Goal: Transaction & Acquisition: Purchase product/service

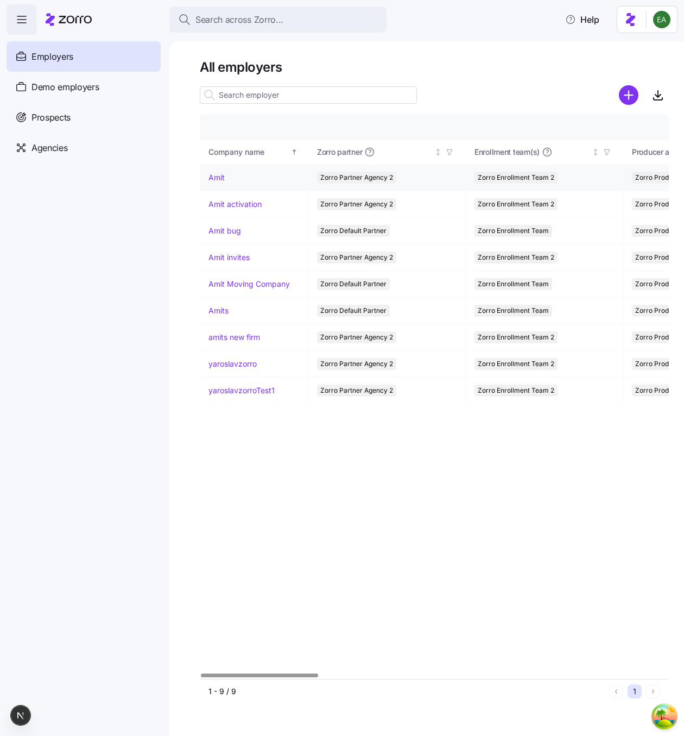
click at [211, 176] on link "Amit" at bounding box center [216, 177] width 16 height 11
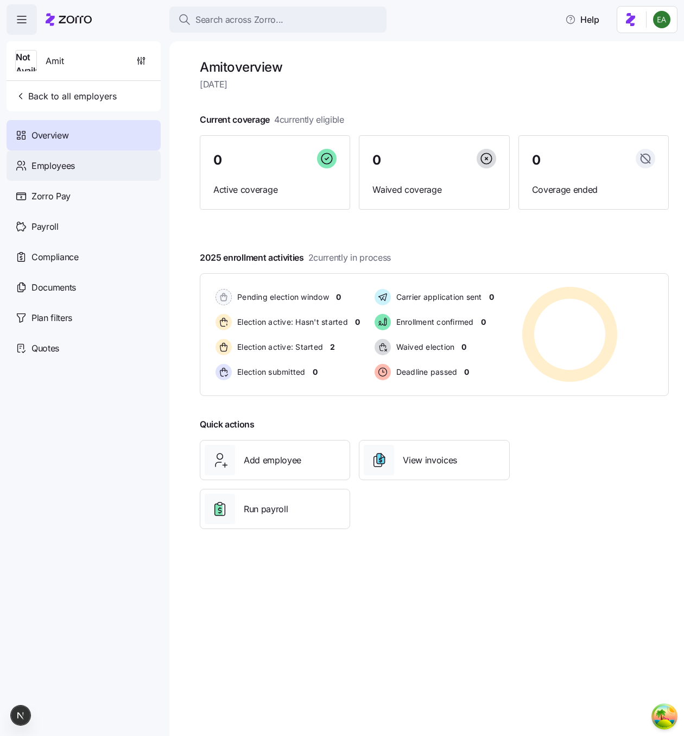
click at [55, 166] on span "Employees" at bounding box center [52, 166] width 43 height 14
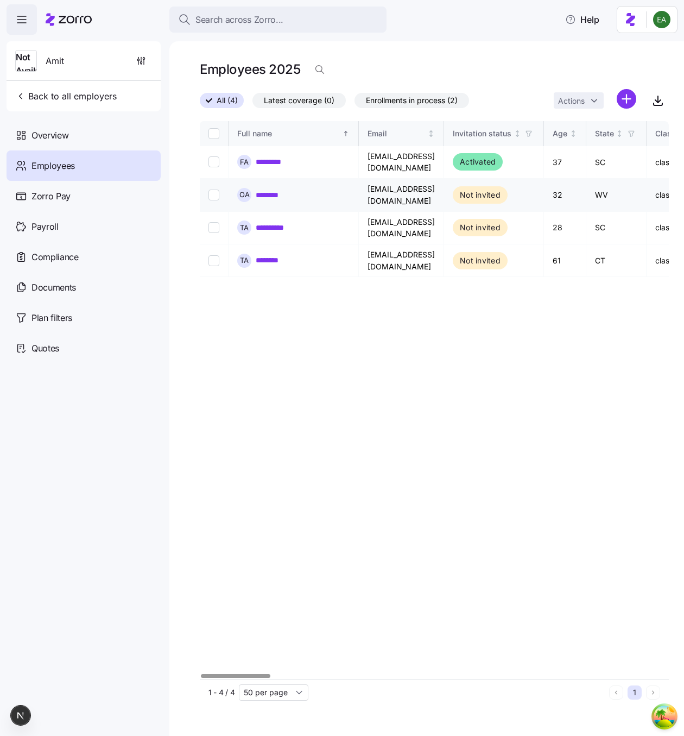
click at [217, 189] on input "Select record 2" at bounding box center [213, 194] width 11 height 11
checkbox input "true"
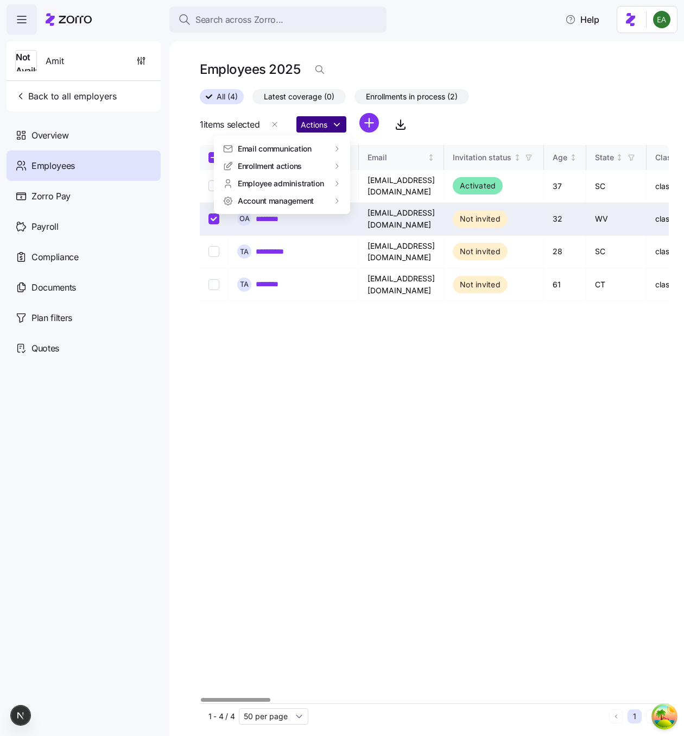
click at [336, 124] on html "Search across Zorro... Help Not Available Amit Back to all employers Overview E…" at bounding box center [342, 364] width 684 height 729
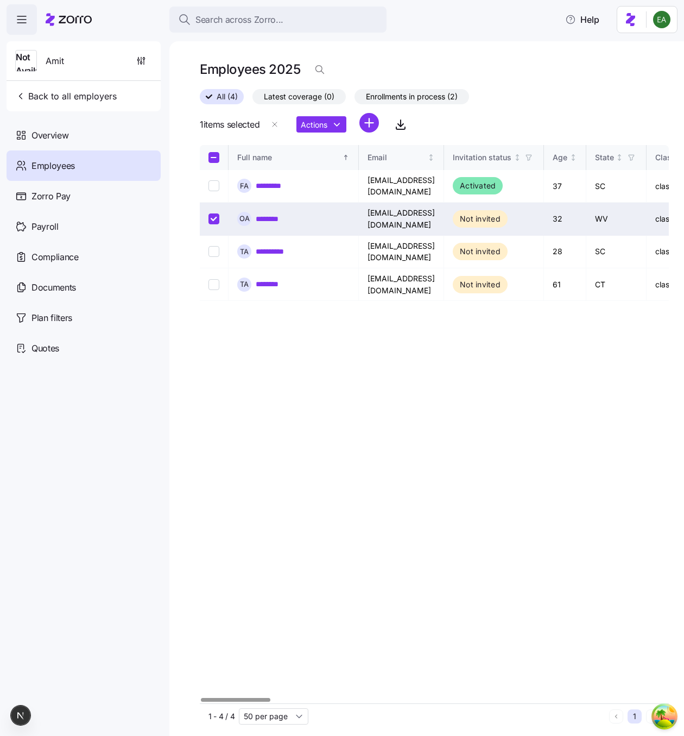
click at [272, 213] on link "********" at bounding box center [272, 218] width 33 height 11
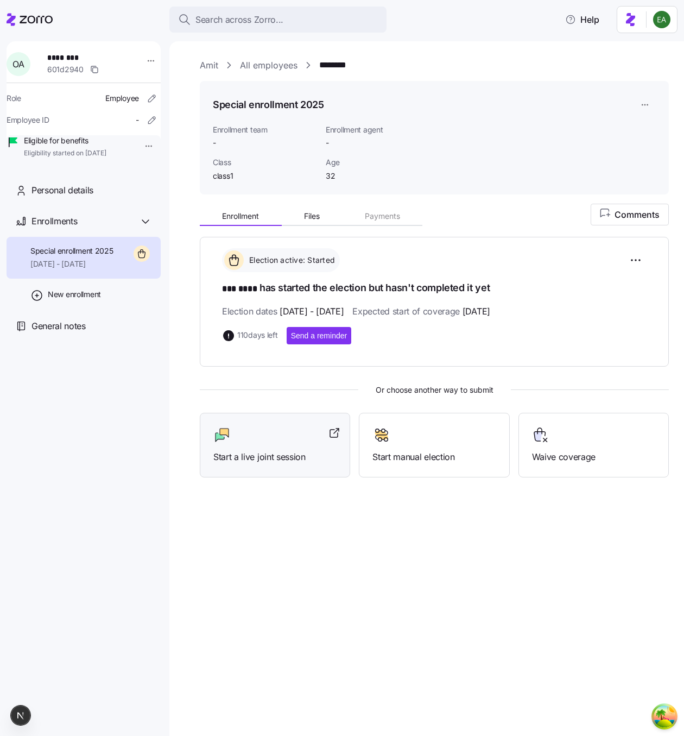
click at [295, 429] on div at bounding box center [274, 434] width 123 height 17
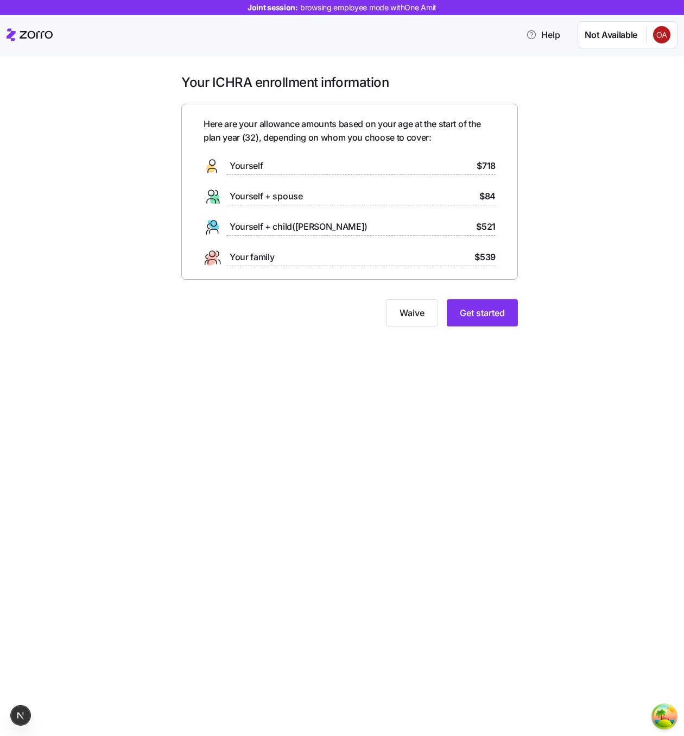
click at [564, 569] on div "Your ICHRA enrollment information Here are your allowance amounts based on your…" at bounding box center [342, 395] width 684 height 679
click at [466, 314] on span "Get started" at bounding box center [482, 312] width 45 height 13
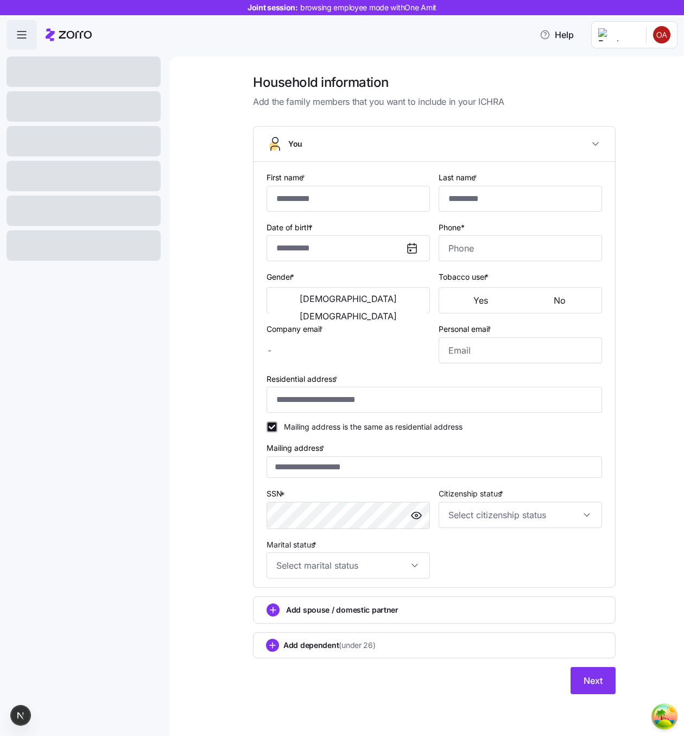
type input "***"
type input "****"
type input "amit.s+iphone1@myzorro.co"
type input "**********"
checkbox input "true"
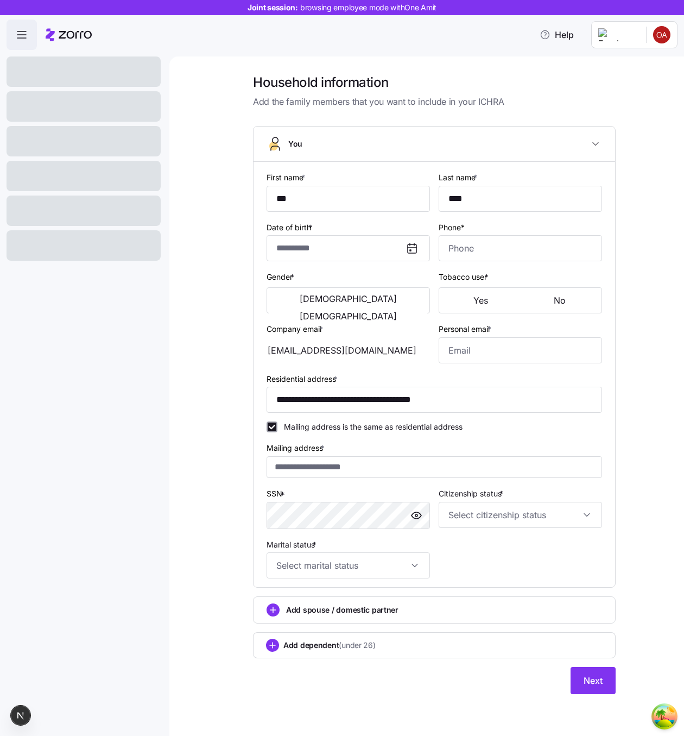
type input "**********"
type input "(208) 954-2707"
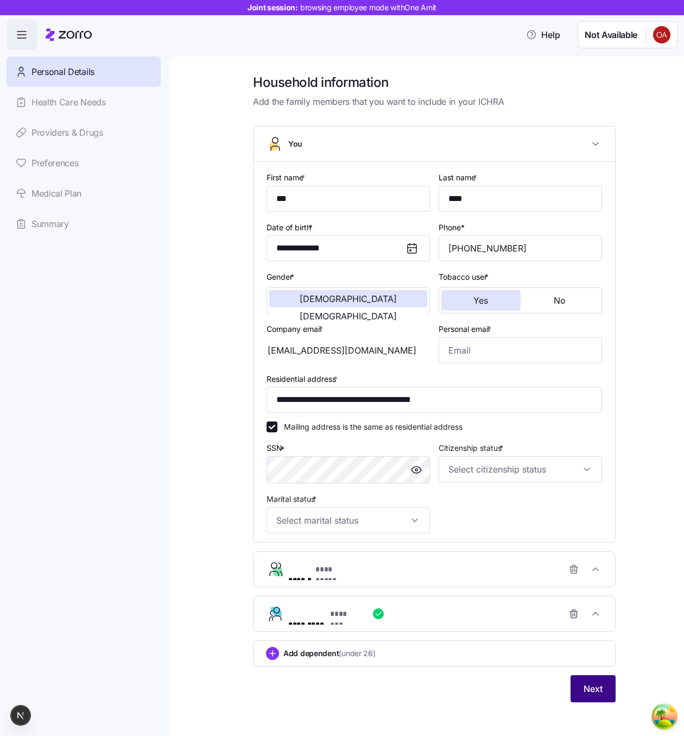
click at [596, 694] on span "Next" at bounding box center [593, 688] width 19 height 13
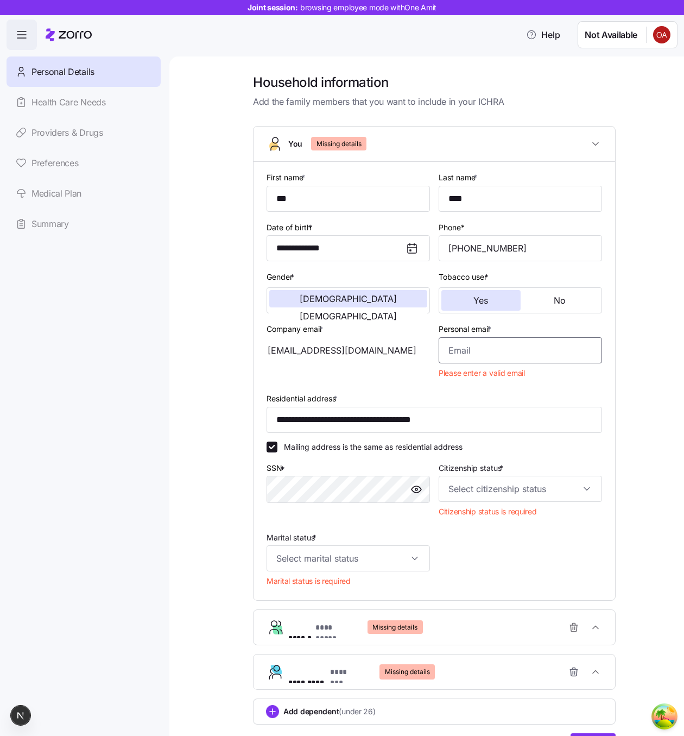
click at [498, 344] on input "Personal email *" at bounding box center [520, 350] width 163 height 26
type input "erik.a@myzorro.co"
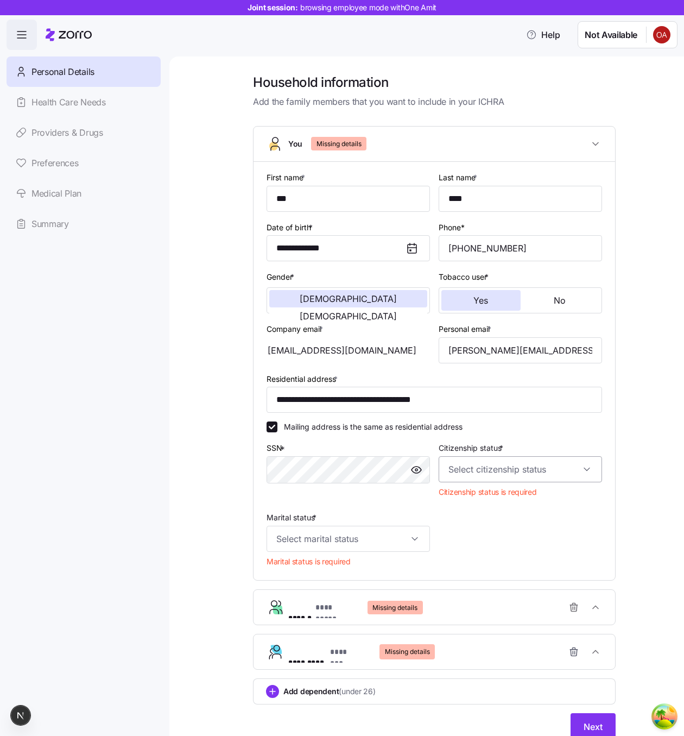
click at [520, 460] on input "Citizenship status *" at bounding box center [520, 469] width 163 height 26
click at [517, 495] on div "US citizen" at bounding box center [520, 502] width 155 height 23
type input "US citizen"
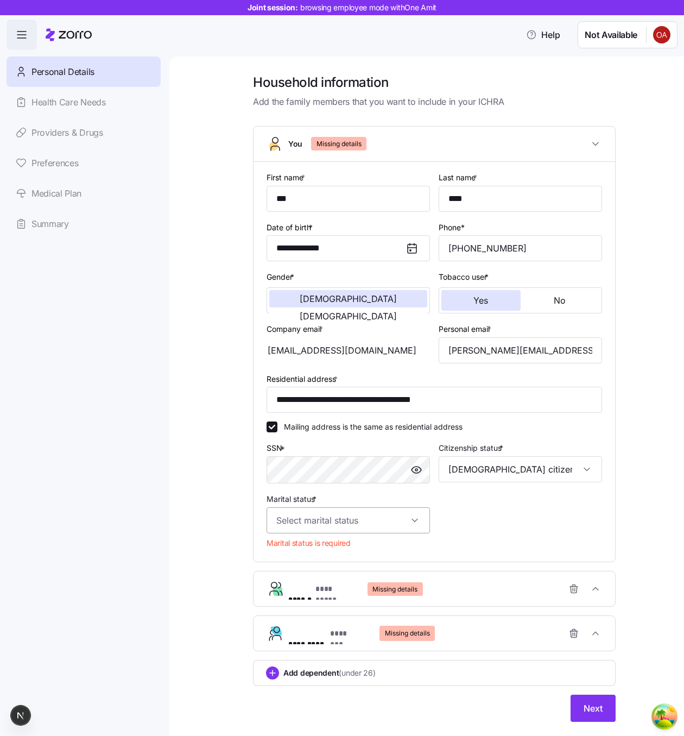
click at [396, 520] on input "Marital status *" at bounding box center [348, 520] width 163 height 26
click at [394, 546] on div "Single" at bounding box center [348, 553] width 155 height 23
type input "Single"
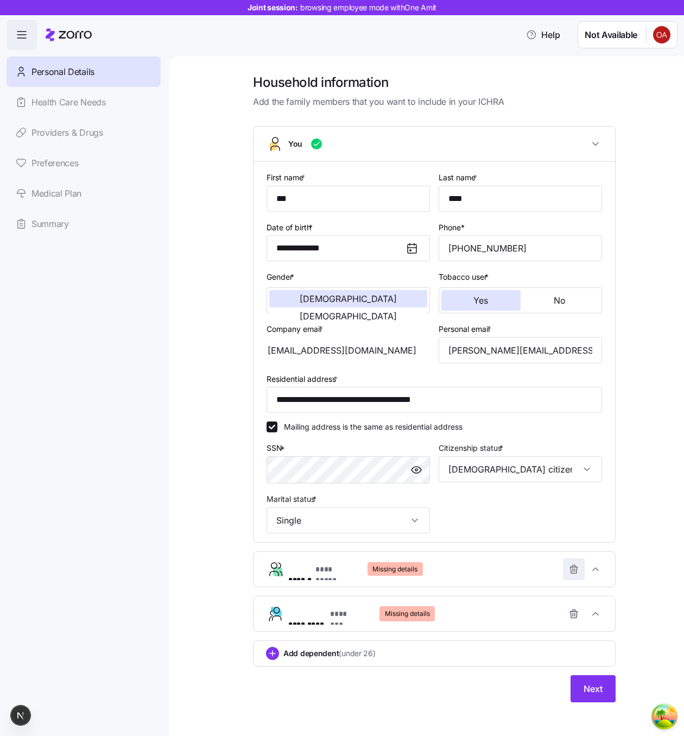
click at [573, 568] on icon "button" at bounding box center [573, 569] width 11 height 11
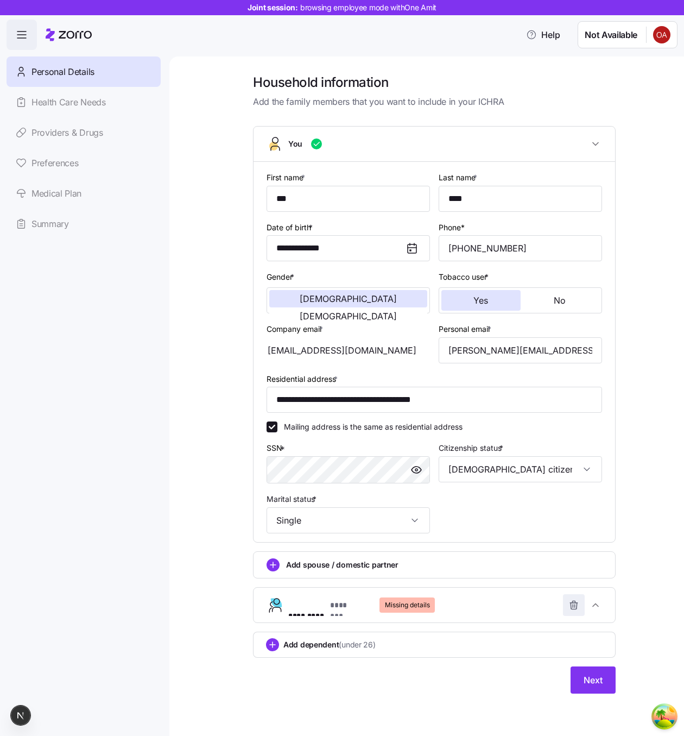
click at [569, 604] on icon "button" at bounding box center [573, 604] width 11 height 11
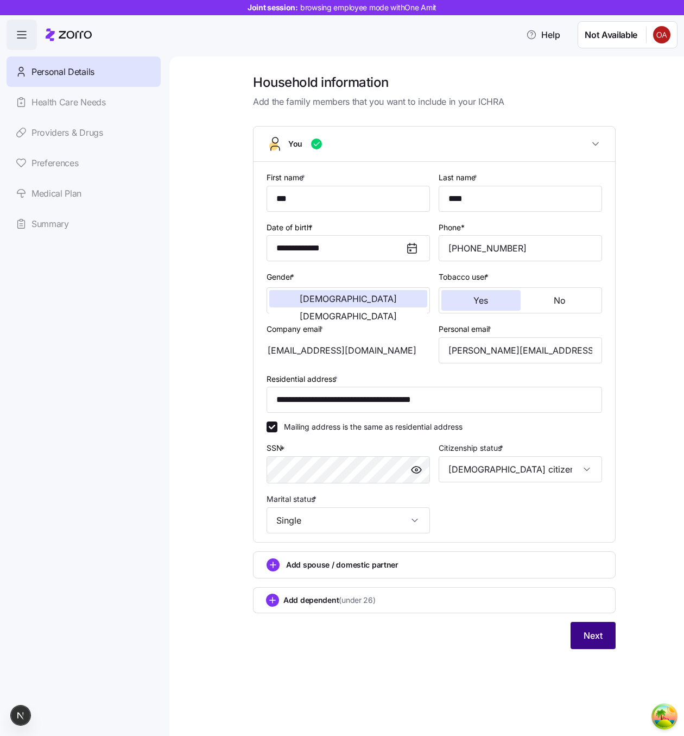
click at [585, 633] on span "Next" at bounding box center [593, 635] width 19 height 13
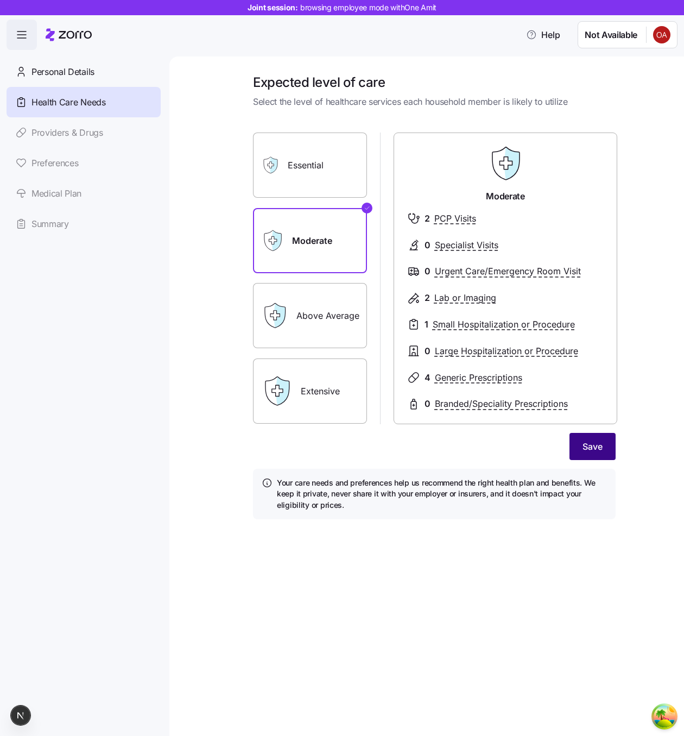
click at [589, 444] on span "Save" at bounding box center [593, 446] width 20 height 13
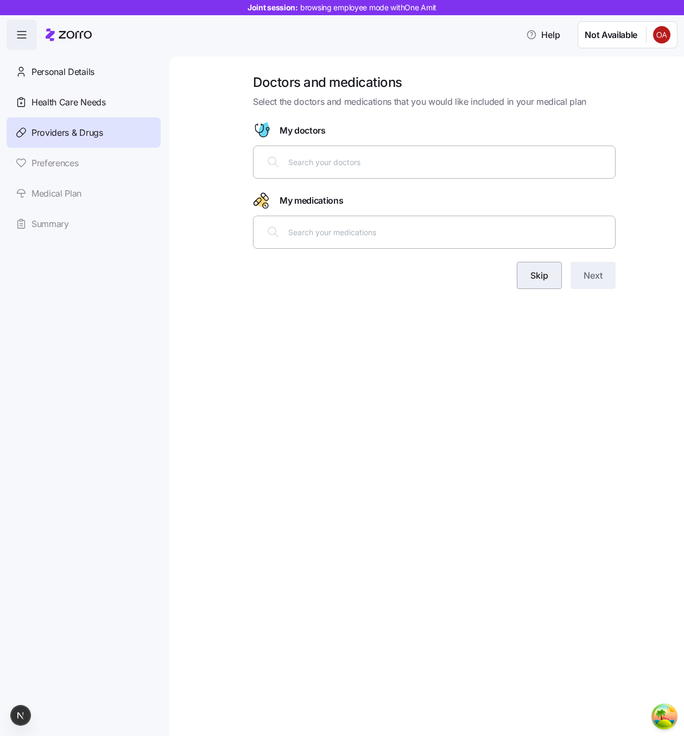
click at [540, 277] on span "Skip" at bounding box center [539, 275] width 18 height 13
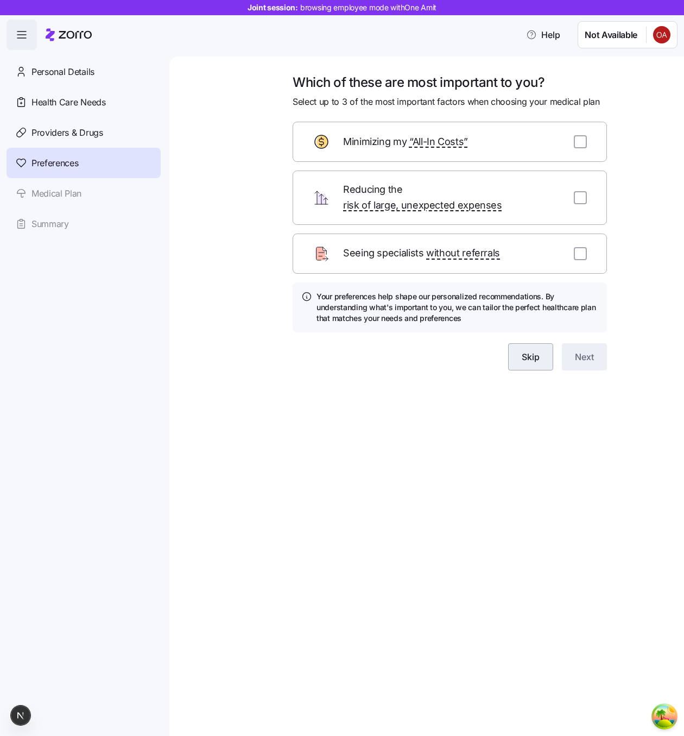
click at [514, 343] on button "Skip" at bounding box center [530, 356] width 45 height 27
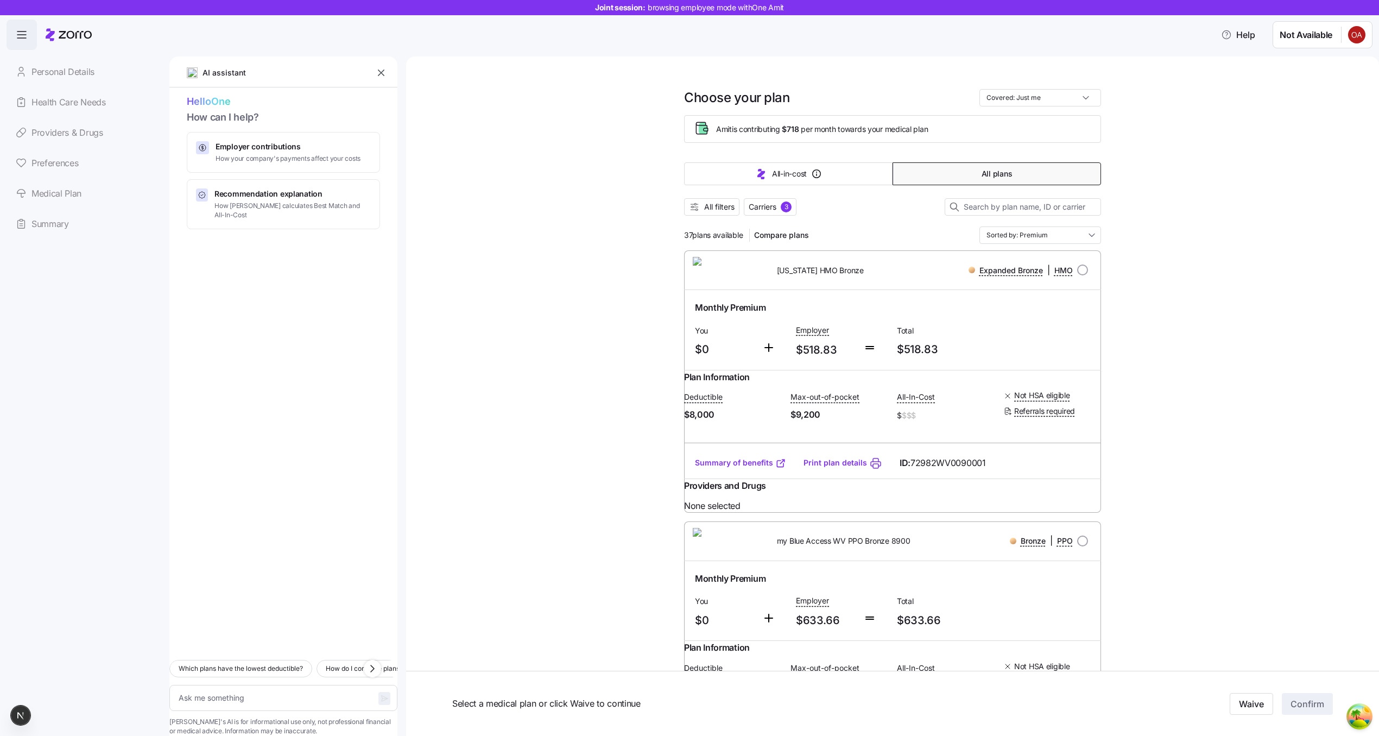
click at [65, 121] on div "Personal Details Health Care Needs Providers & Drugs Preferences Medical Plan S…" at bounding box center [84, 147] width 154 height 182
click at [65, 168] on div "Personal Details Health Care Needs Providers & Drugs Preferences Medical Plan S…" at bounding box center [84, 147] width 154 height 182
click at [62, 212] on div "Personal Details Health Care Needs Providers & Drugs Preferences Medical Plan S…" at bounding box center [84, 147] width 154 height 182
click at [62, 210] on div "Personal Details Health Care Needs Providers & Drugs Preferences Medical Plan S…" at bounding box center [84, 147] width 154 height 182
click at [62, 190] on div "Personal Details Health Care Needs Providers & Drugs Preferences Medical Plan S…" at bounding box center [84, 147] width 154 height 182
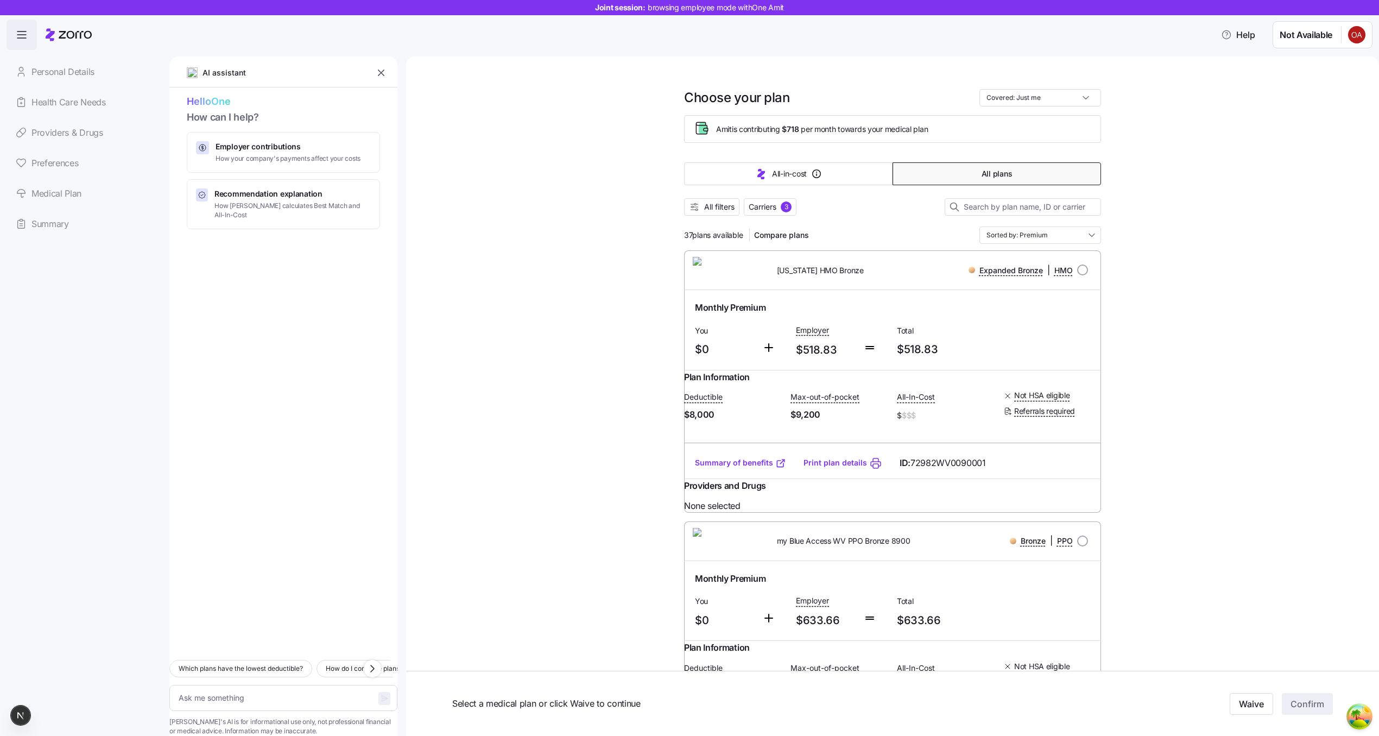
click at [62, 190] on div "Personal Details Health Care Needs Providers & Drugs Preferences Medical Plan S…" at bounding box center [84, 147] width 154 height 182
click at [49, 109] on div "Personal Details Health Care Needs Providers & Drugs Preferences Medical Plan S…" at bounding box center [84, 147] width 154 height 182
click at [45, 80] on div "Personal Details Health Care Needs Providers & Drugs Preferences Medical Plan S…" at bounding box center [84, 147] width 154 height 182
click at [28, 38] on span "button" at bounding box center [21, 34] width 29 height 29
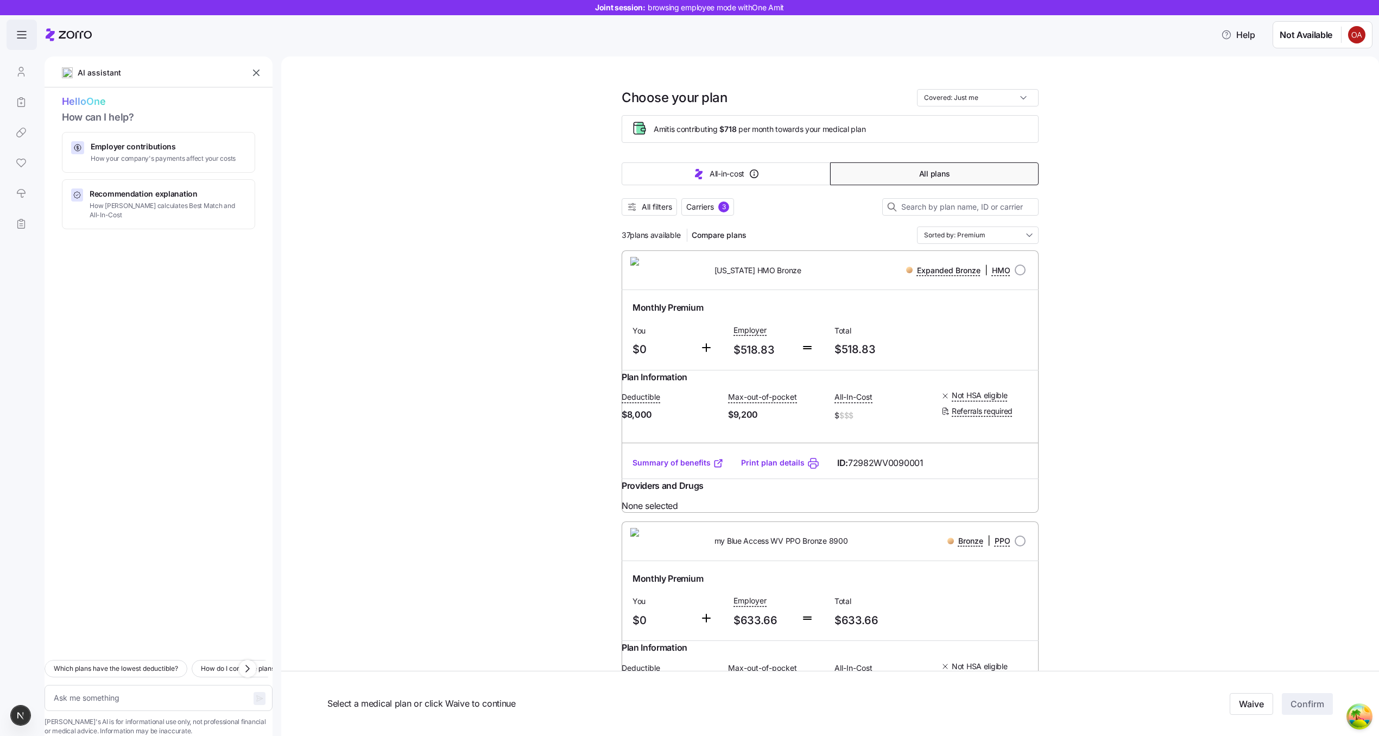
click at [28, 38] on span "button" at bounding box center [21, 34] width 29 height 29
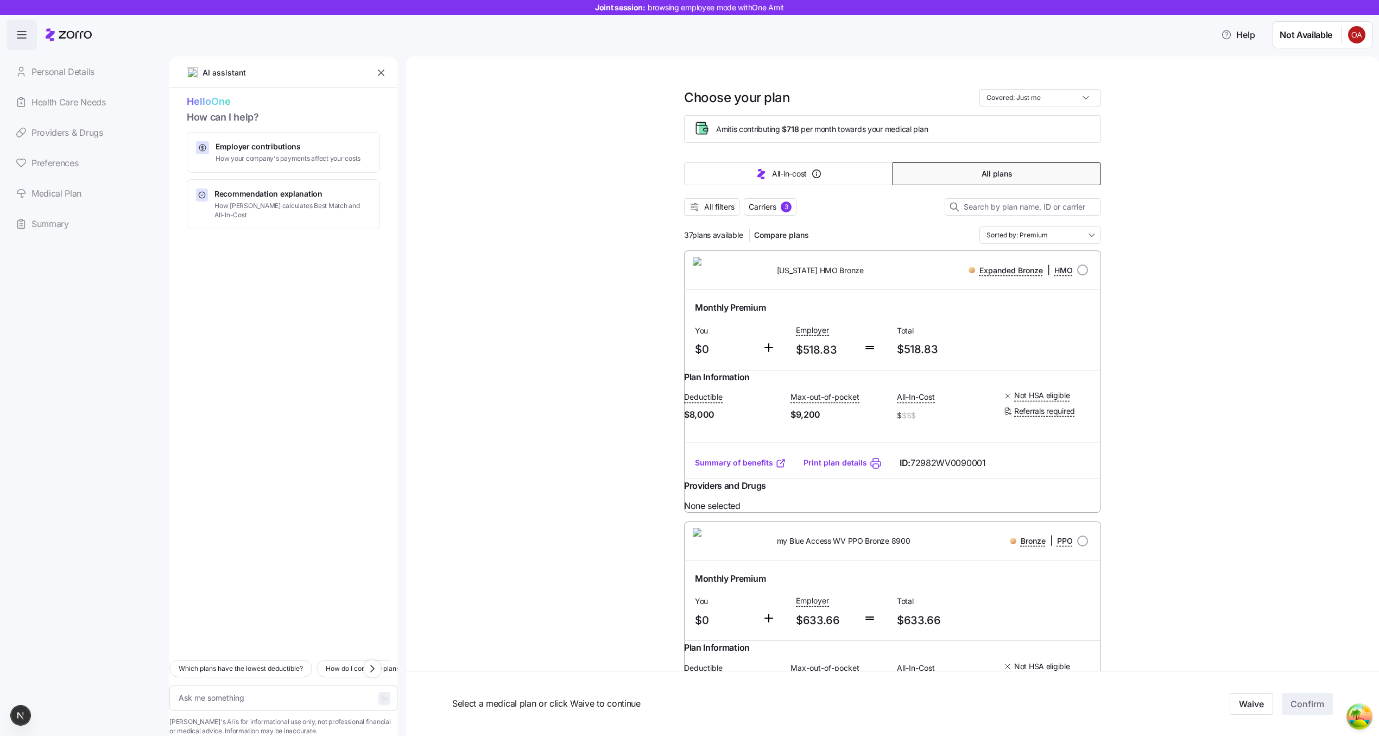
click at [94, 287] on nav "Personal Details Health Care Needs Providers & Drugs Preferences Medical Plan S…" at bounding box center [84, 393] width 169 height 686
click at [59, 191] on div "Personal Details Health Care Needs Providers & Drugs Preferences Medical Plan S…" at bounding box center [84, 147] width 154 height 182
click at [59, 128] on div "Personal Details Health Care Needs Providers & Drugs Preferences Medical Plan S…" at bounding box center [84, 147] width 154 height 182
click at [54, 79] on div "Personal Details Health Care Needs Providers & Drugs Preferences Medical Plan S…" at bounding box center [84, 147] width 154 height 182
click at [54, 101] on div "Personal Details Health Care Needs Providers & Drugs Preferences Medical Plan S…" at bounding box center [84, 147] width 154 height 182
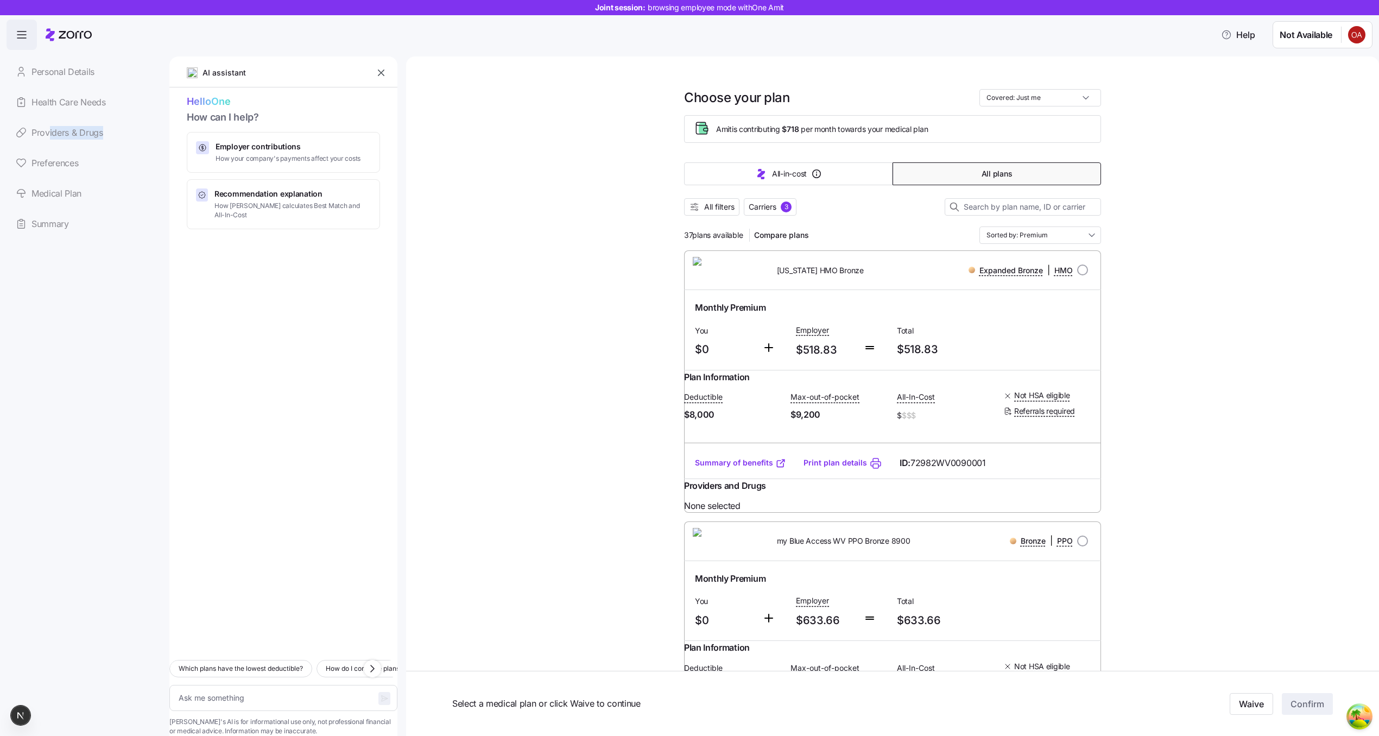
click at [48, 140] on div "Personal Details Health Care Needs Providers & Drugs Preferences Medical Plan S…" at bounding box center [84, 147] width 154 height 182
click at [48, 172] on div "Personal Details Health Care Needs Providers & Drugs Preferences Medical Plan S…" at bounding box center [84, 147] width 154 height 182
click at [44, 200] on div "Personal Details Health Care Needs Providers & Drugs Preferences Medical Plan S…" at bounding box center [84, 147] width 154 height 182
click at [44, 231] on div "Personal Details Health Care Needs Providers & Drugs Preferences Medical Plan S…" at bounding box center [84, 147] width 154 height 182
click at [45, 226] on div "Personal Details Health Care Needs Providers & Drugs Preferences Medical Plan S…" at bounding box center [84, 147] width 154 height 182
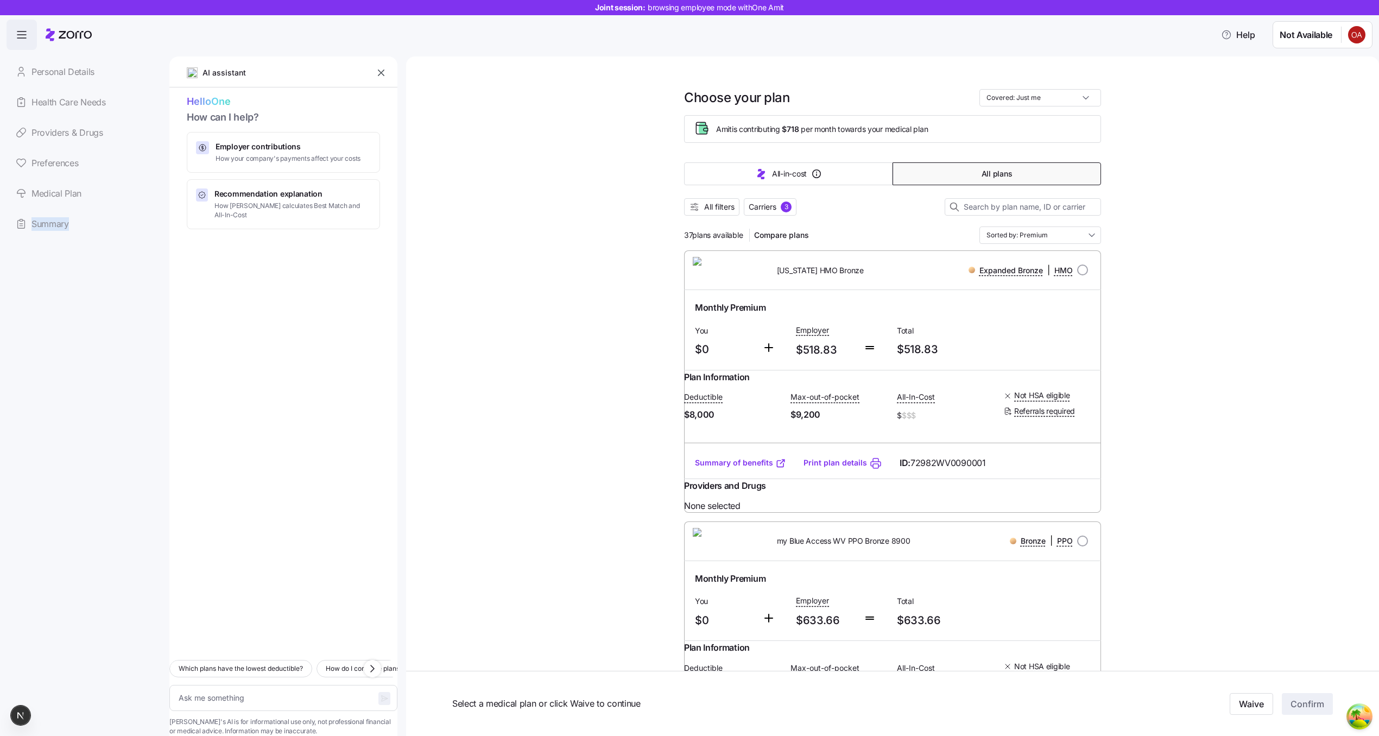
click at [45, 226] on div "Personal Details Health Care Needs Providers & Drugs Preferences Medical Plan S…" at bounding box center [84, 147] width 154 height 182
type textarea "x"
click at [74, 161] on span "Preferences" at bounding box center [54, 163] width 47 height 14
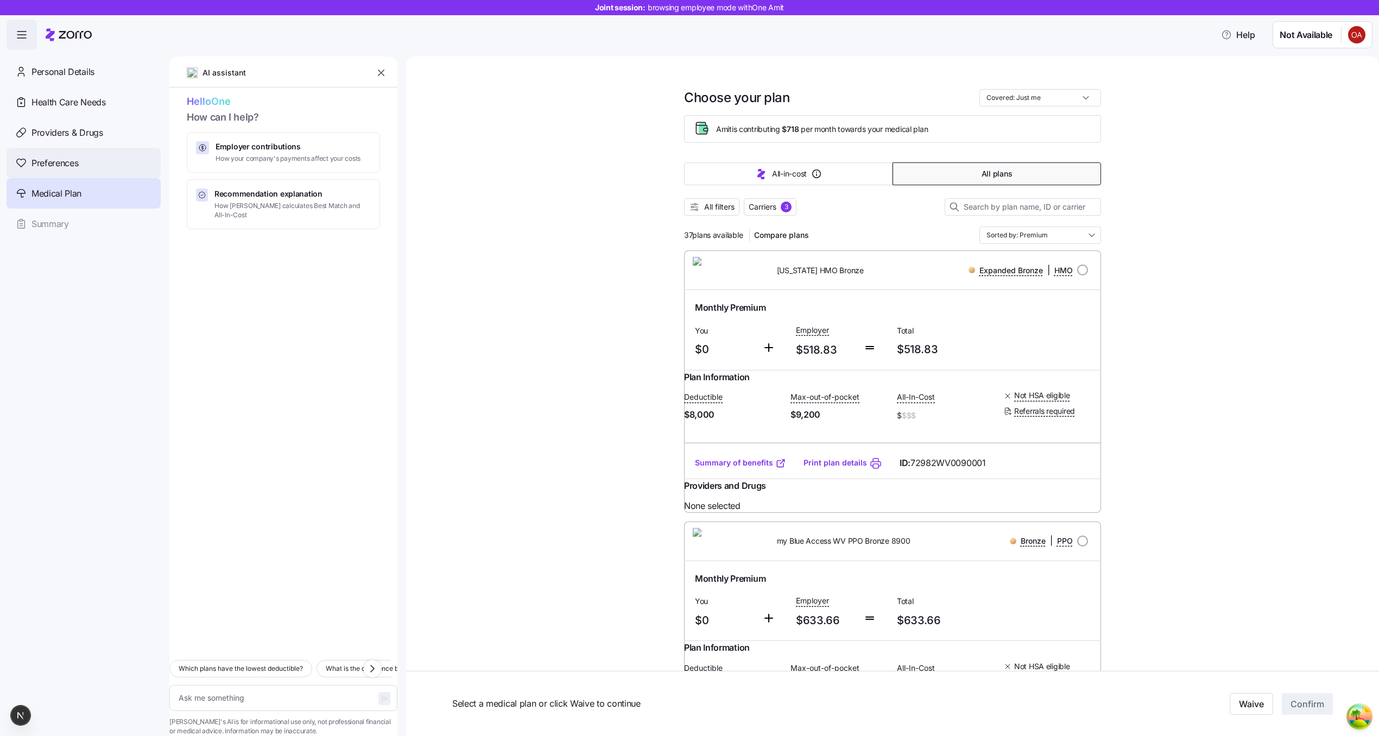
type textarea "x"
